Goal: Use online tool/utility: Utilize a website feature to perform a specific function

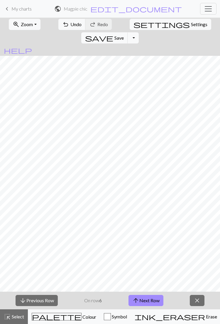
click at [146, 297] on button "arrow_upward Next Row" at bounding box center [146, 300] width 35 height 11
click at [138, 301] on span "arrow_upward" at bounding box center [136, 300] width 7 height 8
click at [151, 299] on button "arrow_upward Next Row" at bounding box center [146, 300] width 35 height 11
click at [191, 27] on span "Settings" at bounding box center [199, 24] width 16 height 7
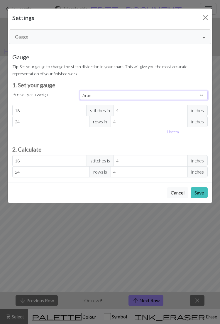
click at [196, 94] on select "Custom Square Lace Light Fingering Fingering Sport Double knit Worsted Aran Bul…" at bounding box center [144, 95] width 128 height 9
select select "worsted"
click at [80, 91] on select "Custom Square Lace Light Fingering Fingering Sport Double knit Worsted Aran Bul…" at bounding box center [144, 95] width 128 height 9
type input "20"
type input "26"
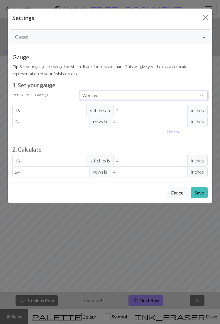
type input "20"
type input "26"
click at [200, 190] on button "Save" at bounding box center [199, 192] width 17 height 11
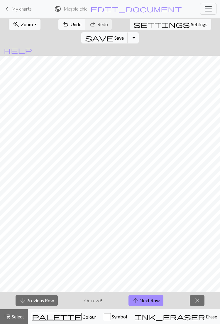
click at [82, 318] on span "Colour" at bounding box center [89, 317] width 15 height 6
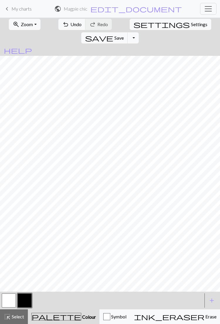
click at [144, 319] on span "ink_eraser" at bounding box center [169, 317] width 71 height 8
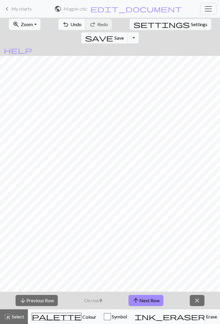
click at [149, 298] on button "arrow_upward Next Row" at bounding box center [146, 300] width 35 height 11
click at [82, 315] on span "Colour" at bounding box center [89, 317] width 15 height 6
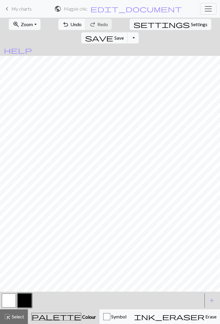
click at [9, 299] on button "button" at bounding box center [9, 301] width 14 height 14
click at [25, 299] on button "button" at bounding box center [25, 301] width 14 height 14
click at [10, 296] on button "button" at bounding box center [9, 301] width 14 height 14
click at [27, 302] on button "button" at bounding box center [25, 301] width 14 height 14
click at [8, 298] on button "button" at bounding box center [9, 301] width 14 height 14
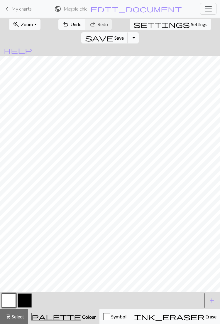
click at [28, 300] on button "button" at bounding box center [25, 301] width 14 height 14
click at [9, 300] on button "button" at bounding box center [9, 301] width 14 height 14
click at [25, 304] on button "button" at bounding box center [25, 301] width 14 height 14
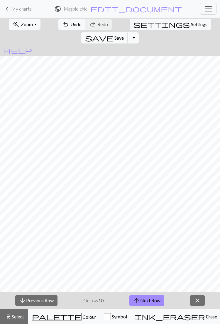
click at [152, 298] on button "arrow_upward Next Row" at bounding box center [147, 300] width 35 height 11
click at [151, 296] on button "arrow_upward Next Row" at bounding box center [147, 300] width 35 height 11
click at [158, 299] on button "arrow_upward Next Row" at bounding box center [147, 300] width 35 height 11
click at [155, 303] on button "arrow_upward Next Row" at bounding box center [147, 300] width 35 height 11
click at [155, 299] on button "arrow_upward Next Row" at bounding box center [147, 300] width 35 height 11
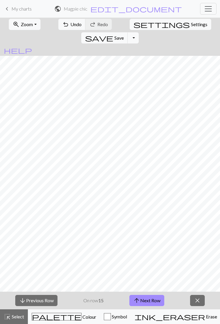
click at [82, 319] on span "Colour" at bounding box center [89, 317] width 15 height 6
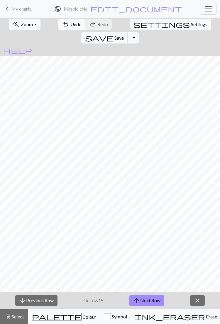
click at [143, 304] on button "arrow_upward Next Row" at bounding box center [147, 300] width 35 height 11
click at [150, 301] on button "arrow_upward Next Row" at bounding box center [147, 300] width 35 height 11
click at [153, 299] on button "arrow_upward Next Row" at bounding box center [147, 300] width 35 height 11
click at [55, 323] on button "palette Colour Colour" at bounding box center [64, 316] width 72 height 15
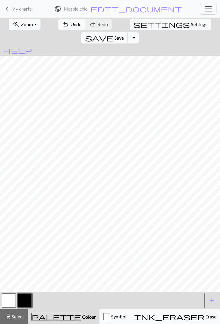
click at [5, 299] on button "button" at bounding box center [9, 301] width 14 height 14
